Goal: Task Accomplishment & Management: Manage account settings

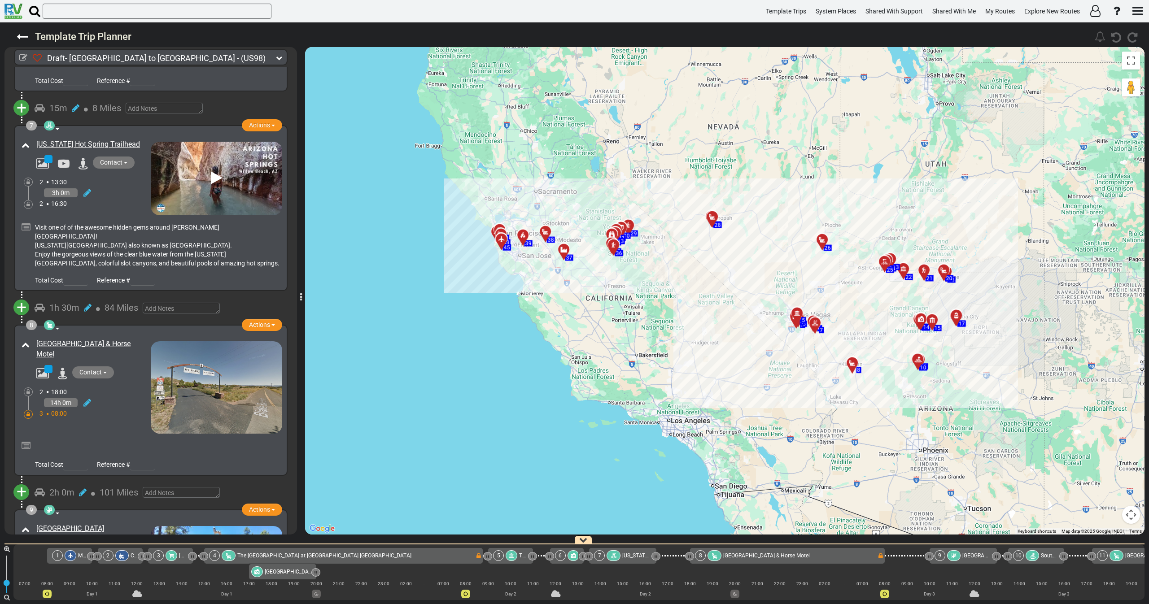
scroll to position [1144, 0]
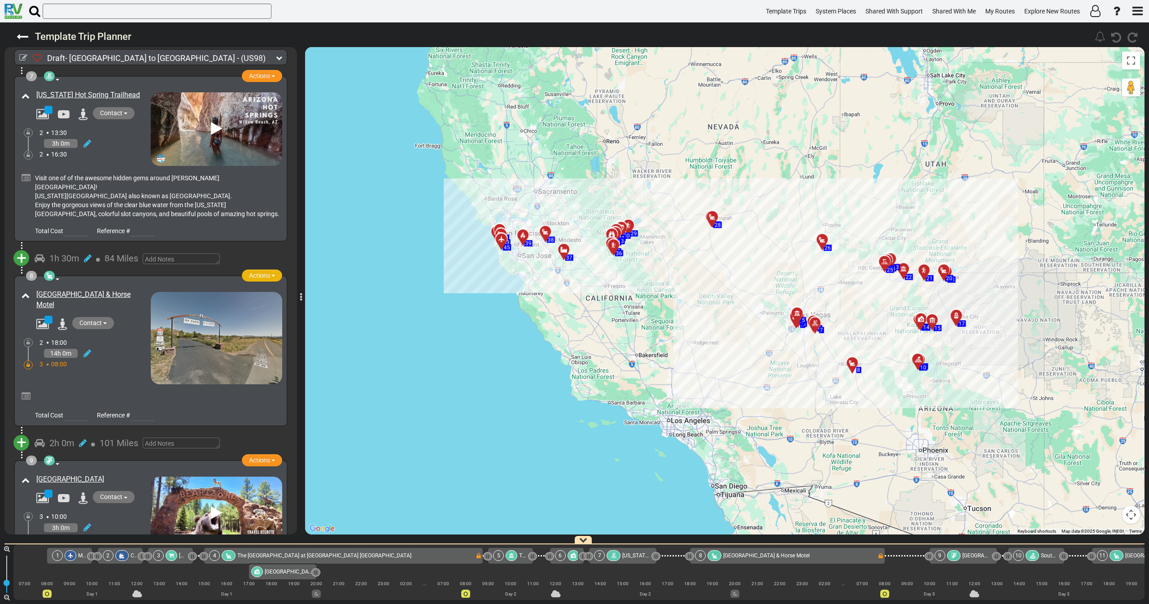
click at [259, 272] on span "Actions" at bounding box center [259, 275] width 21 height 7
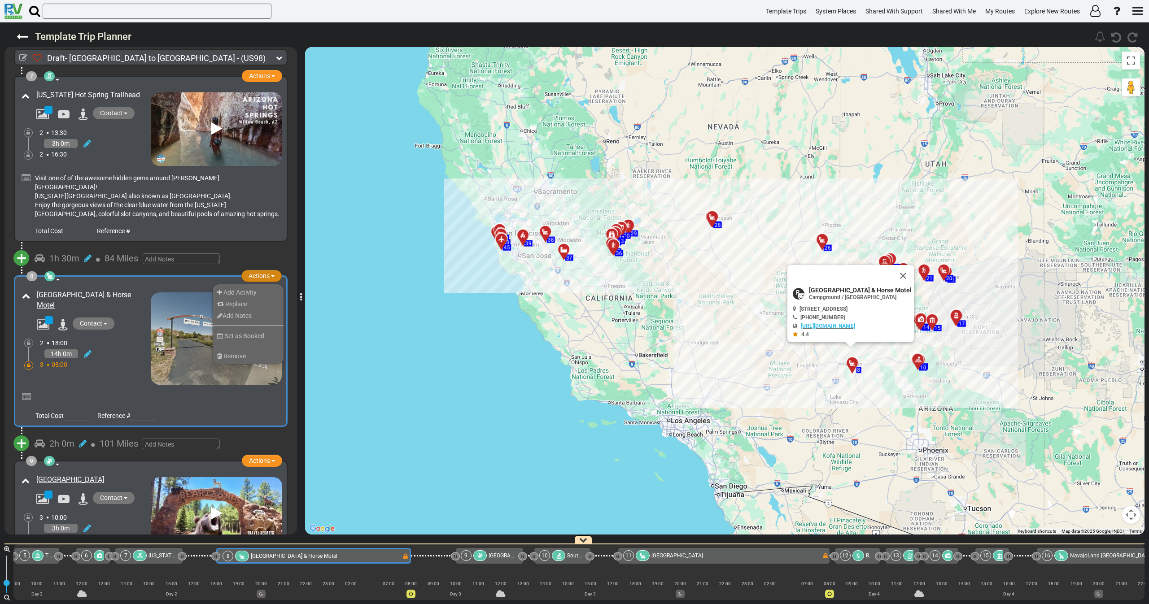
scroll to position [0, 497]
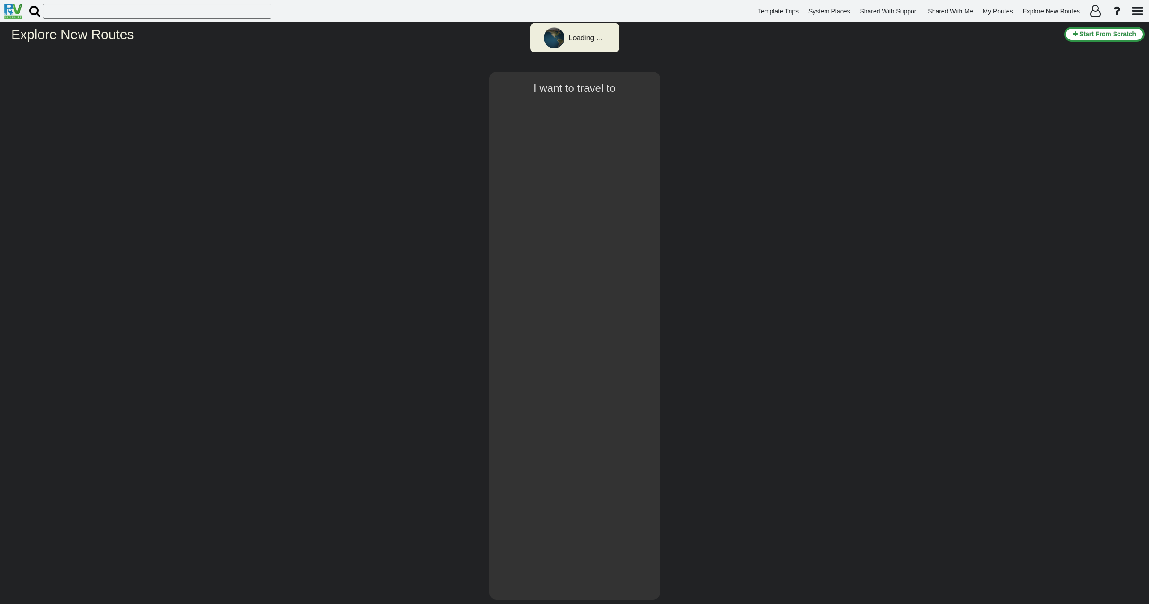
select select "number:8"
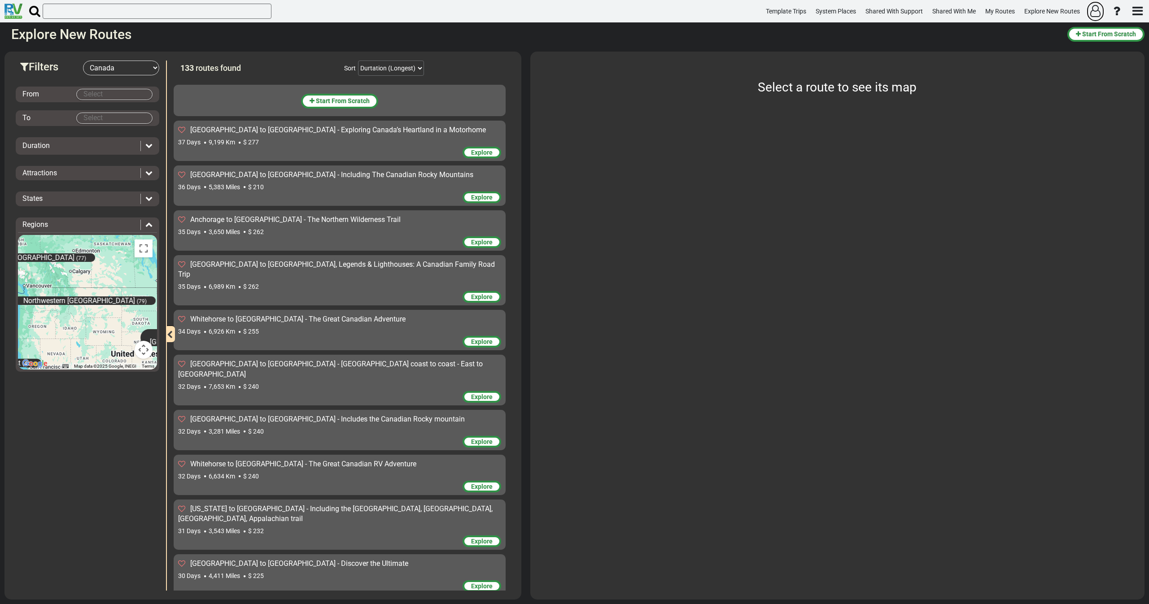
click at [1096, 7] on icon "button" at bounding box center [1095, 11] width 10 height 12
click at [485, 146] on div at bounding box center [574, 302] width 1149 height 604
click at [476, 154] on span "Explore" at bounding box center [482, 152] width 22 height 7
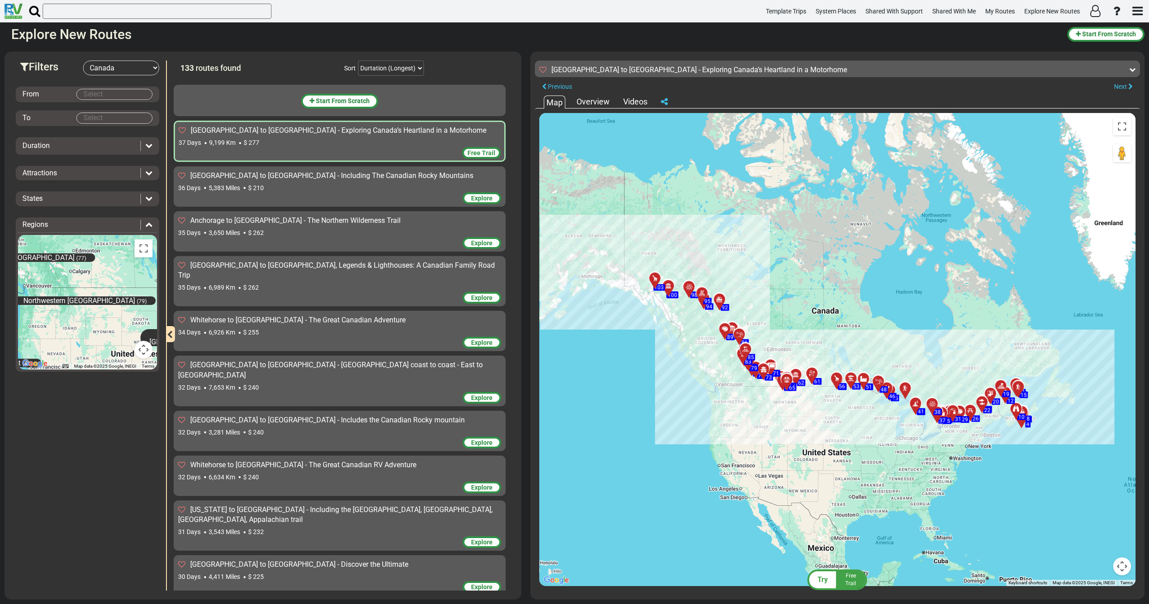
click at [472, 155] on span "Free Trail" at bounding box center [482, 152] width 28 height 7
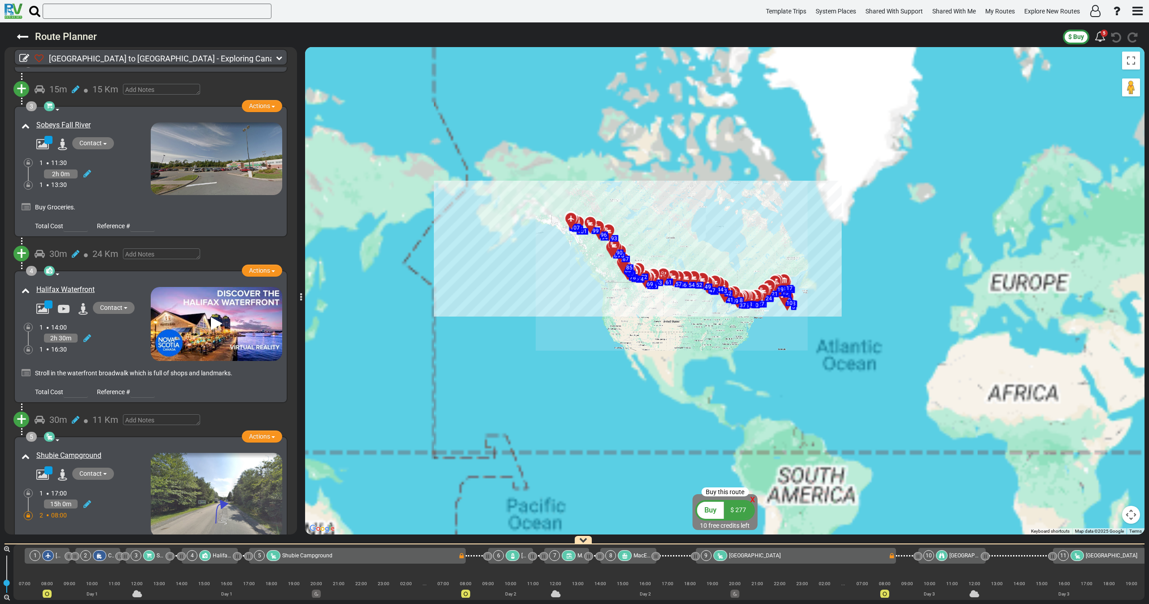
scroll to position [538, 0]
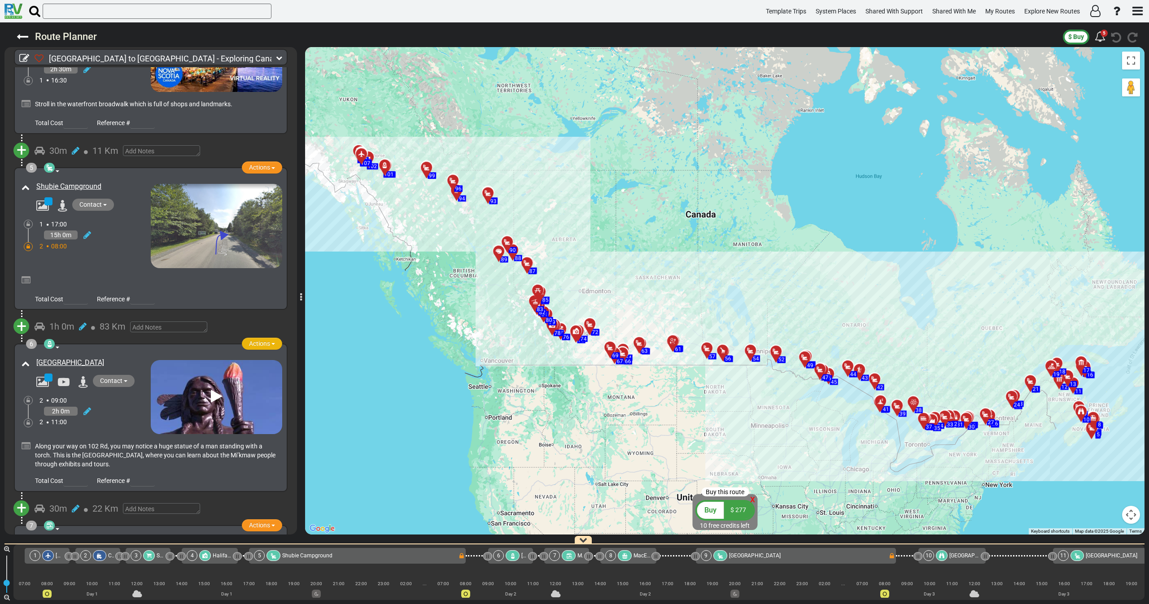
click at [271, 343] on span "button" at bounding box center [273, 344] width 4 height 2
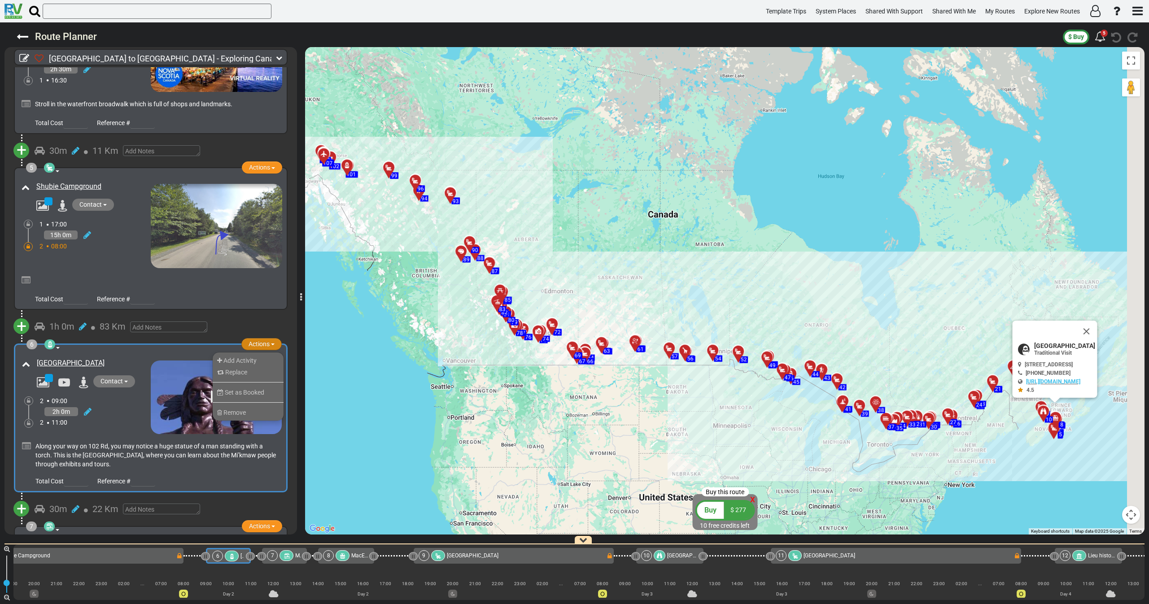
scroll to position [0, 295]
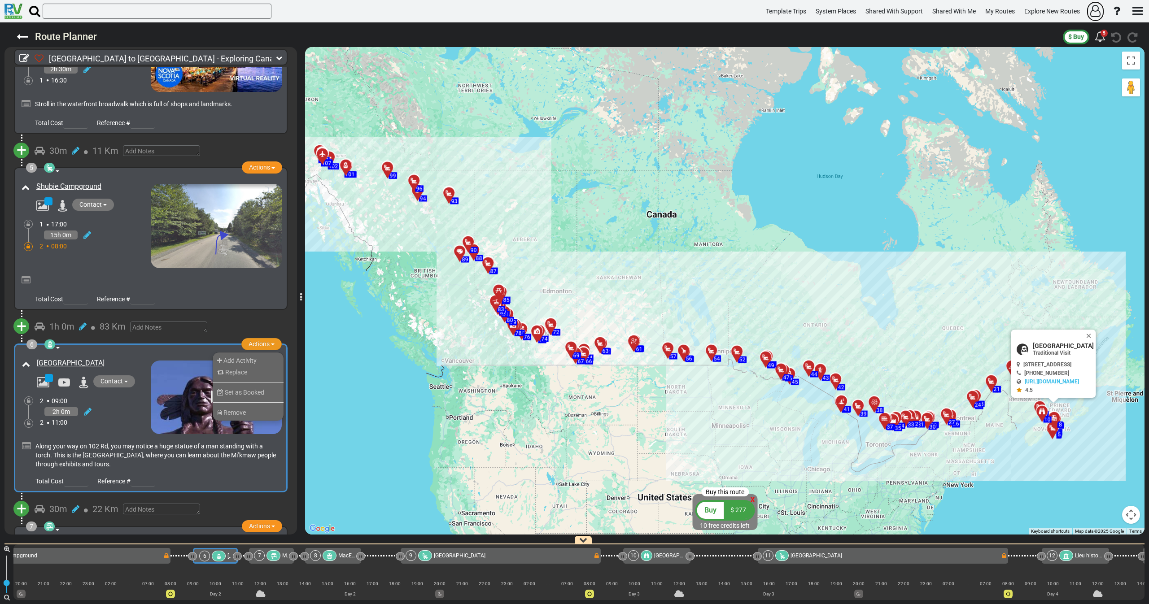
click at [1095, 12] on icon "button" at bounding box center [1095, 11] width 10 height 12
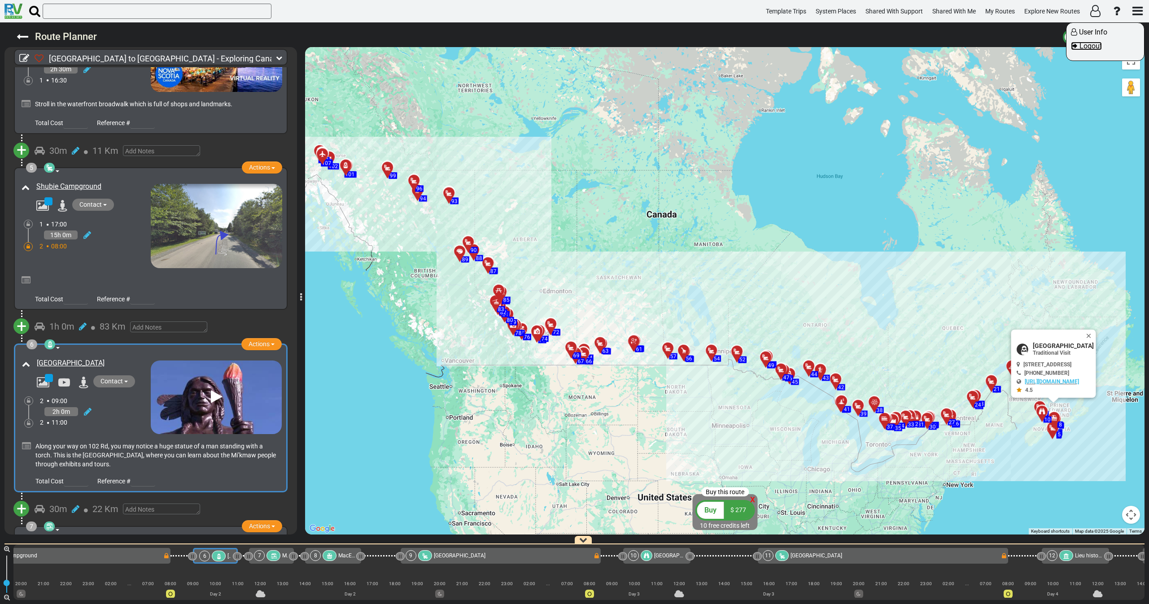
click at [1100, 43] on span "Logout" at bounding box center [1091, 46] width 22 height 9
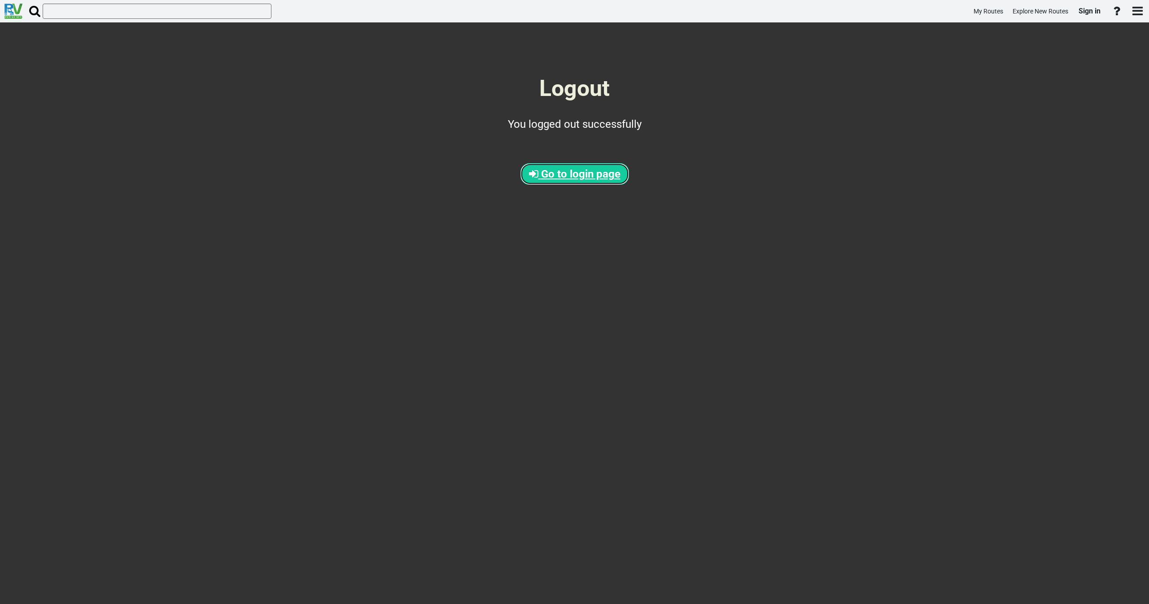
click at [582, 173] on span "Go to login page" at bounding box center [580, 174] width 79 height 13
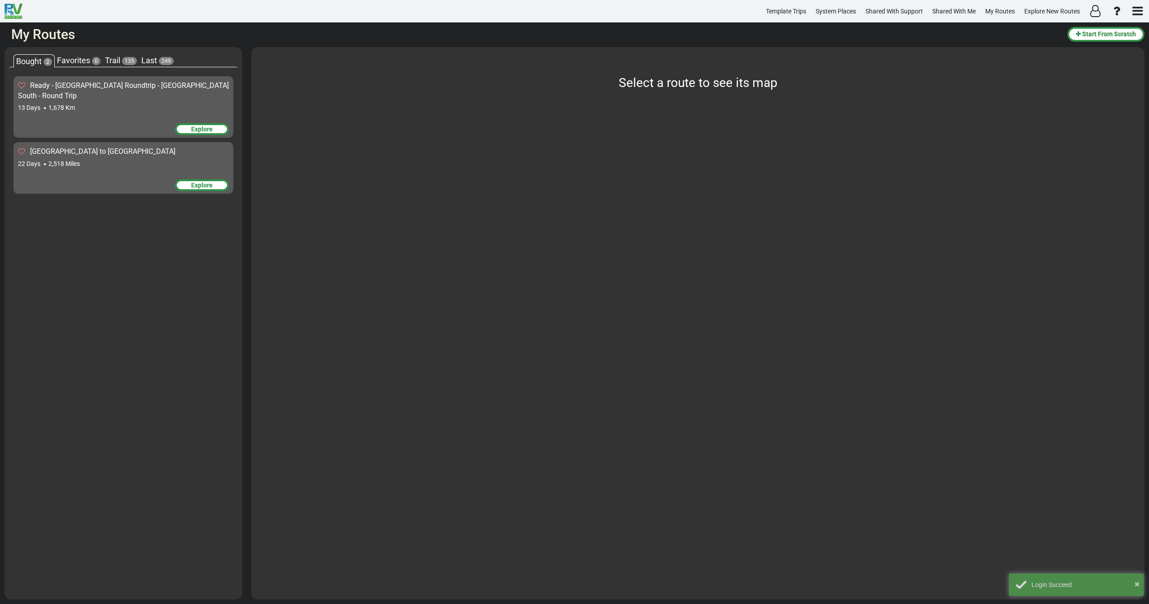
click at [199, 123] on div "Explore" at bounding box center [202, 129] width 54 height 12
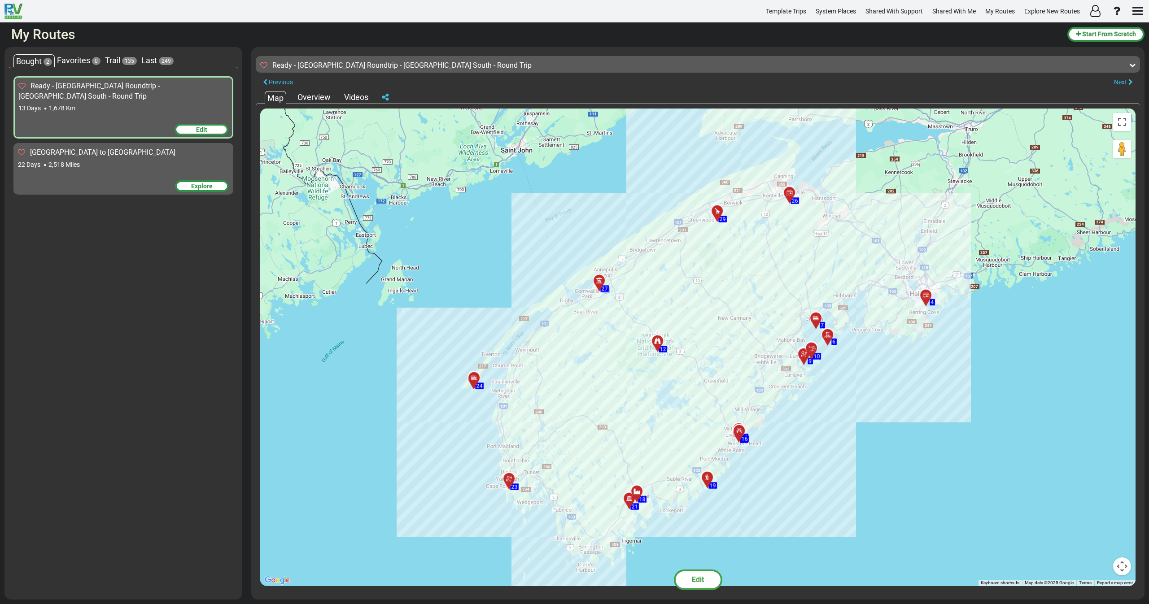
click at [190, 124] on div "Edit" at bounding box center [202, 130] width 54 height 12
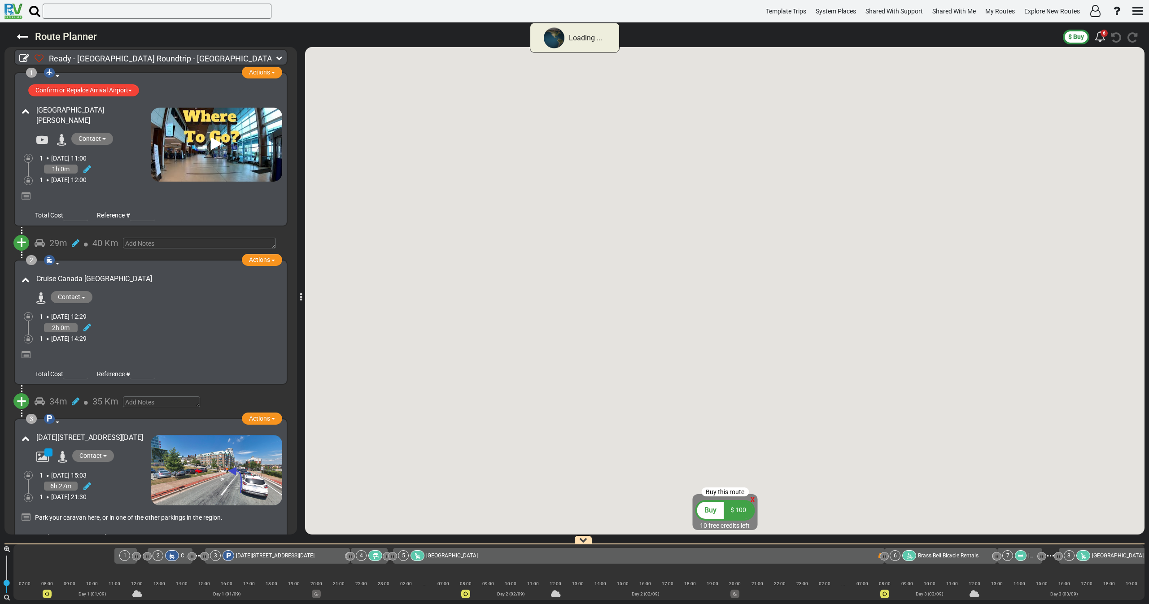
type textarea "gvgggh"
type input "100"
type input "30"
type input "jhgfjgvh"
type input "25"
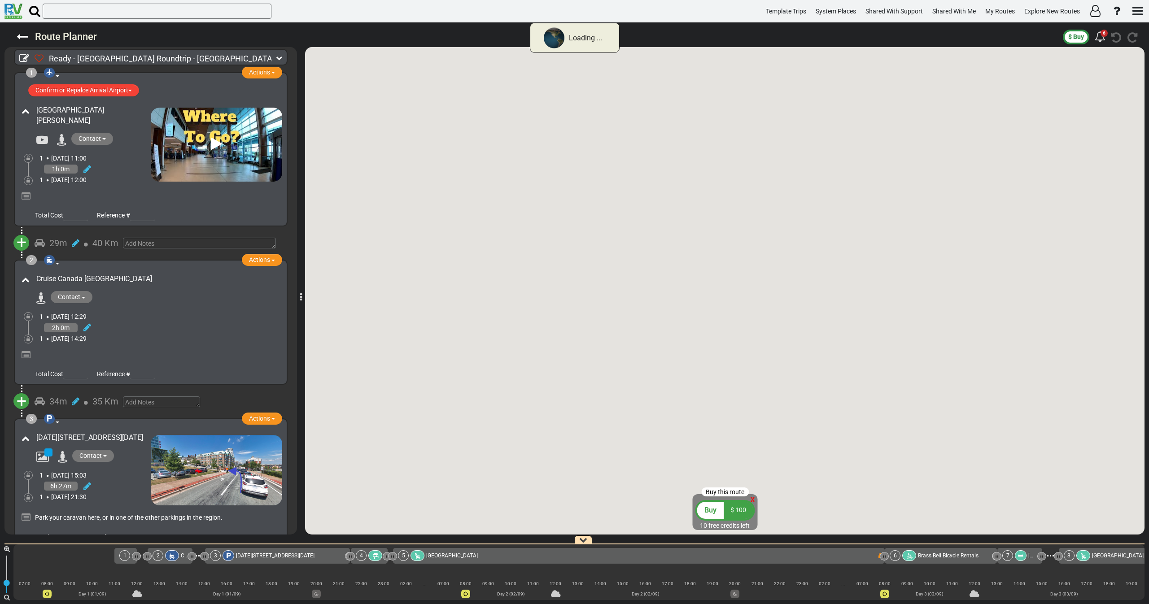
type input "egf"
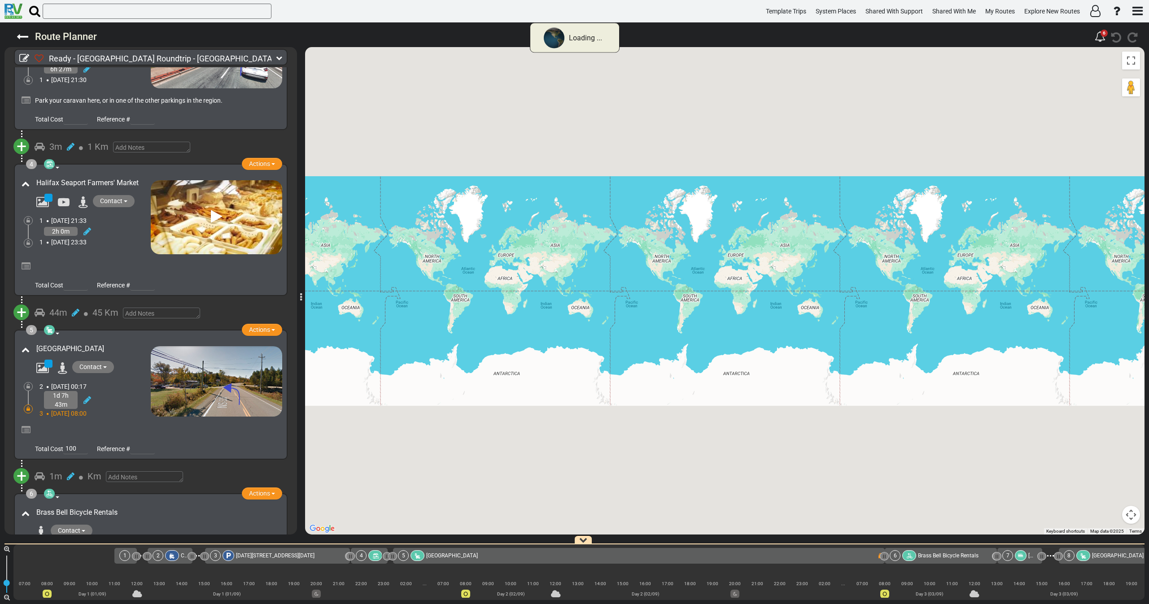
scroll to position [471, 0]
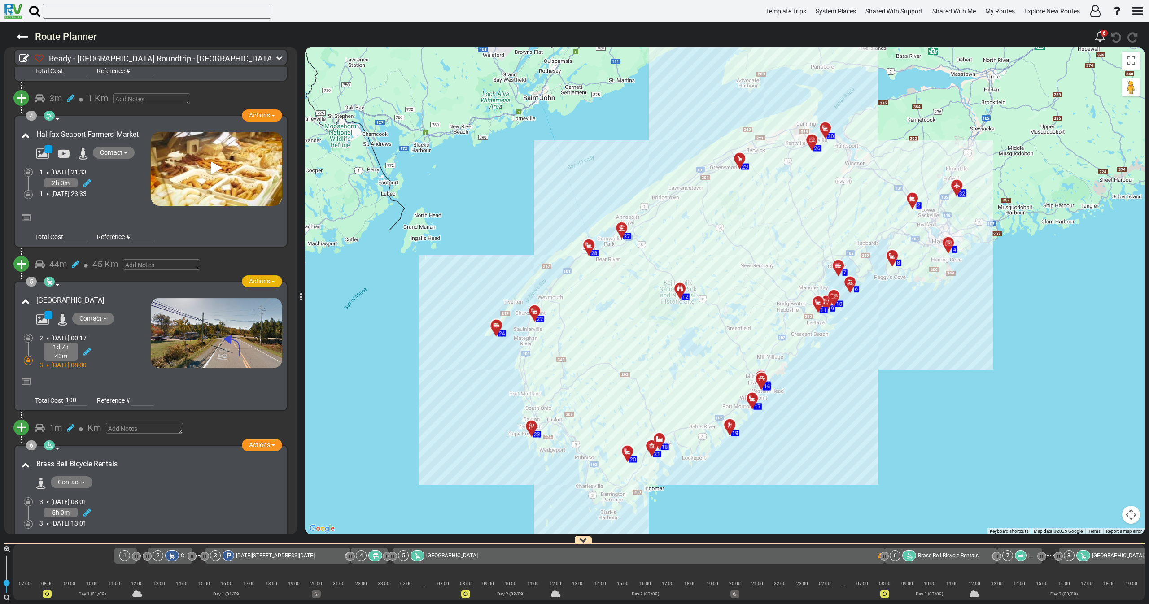
click at [265, 284] on span "Actions" at bounding box center [259, 281] width 21 height 7
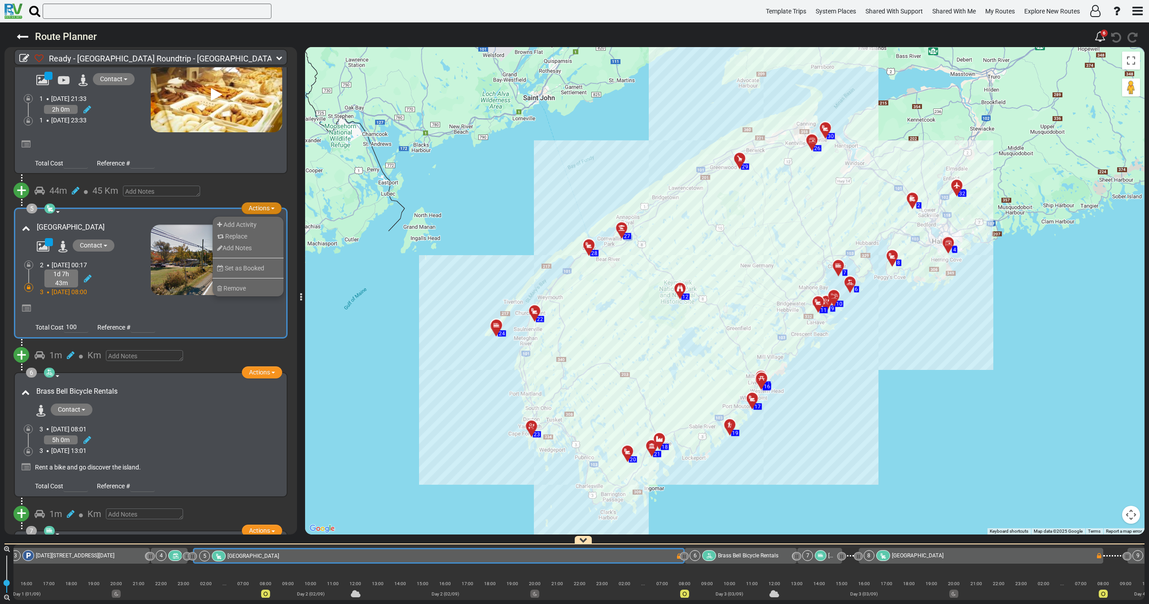
scroll to position [538, 0]
